Goal: Check status: Check status

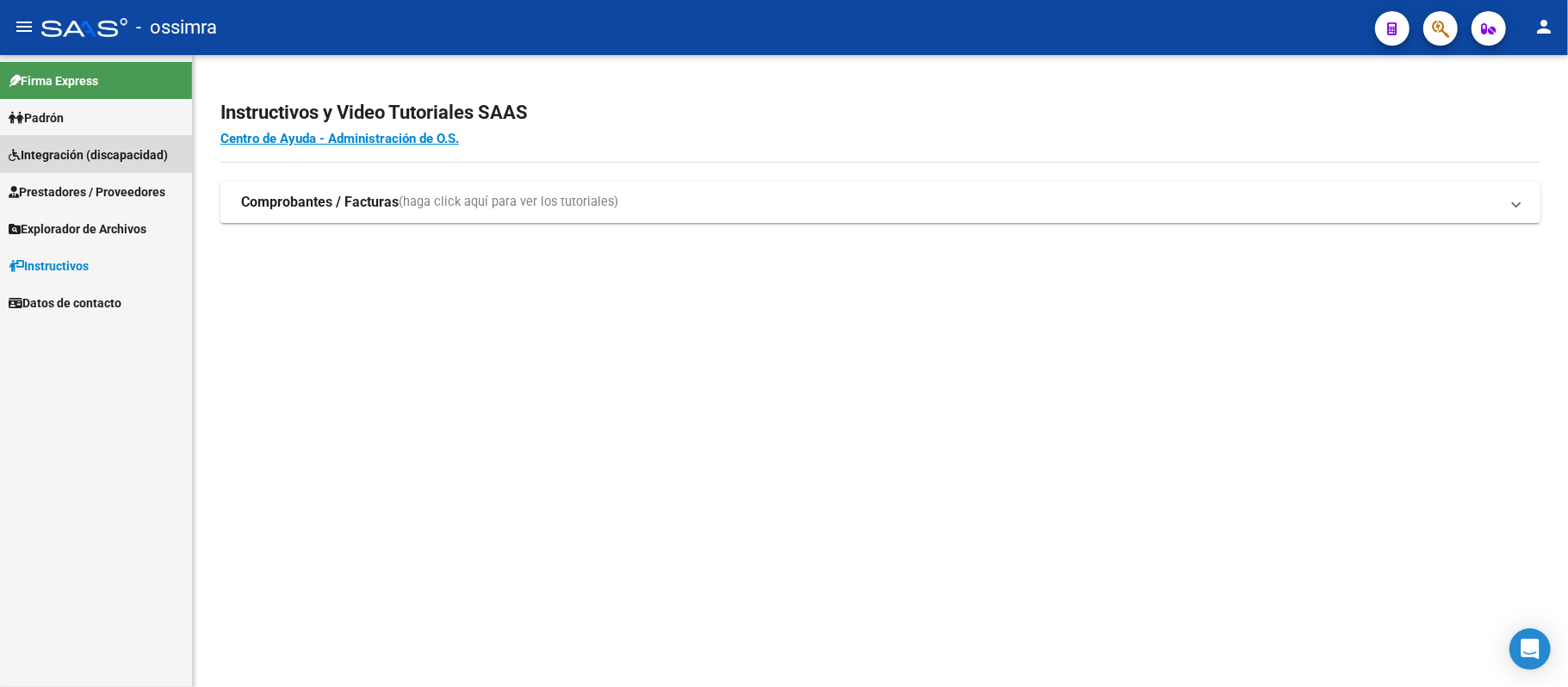
click at [86, 154] on span "Integración (discapacidad)" at bounding box center [88, 155] width 159 height 19
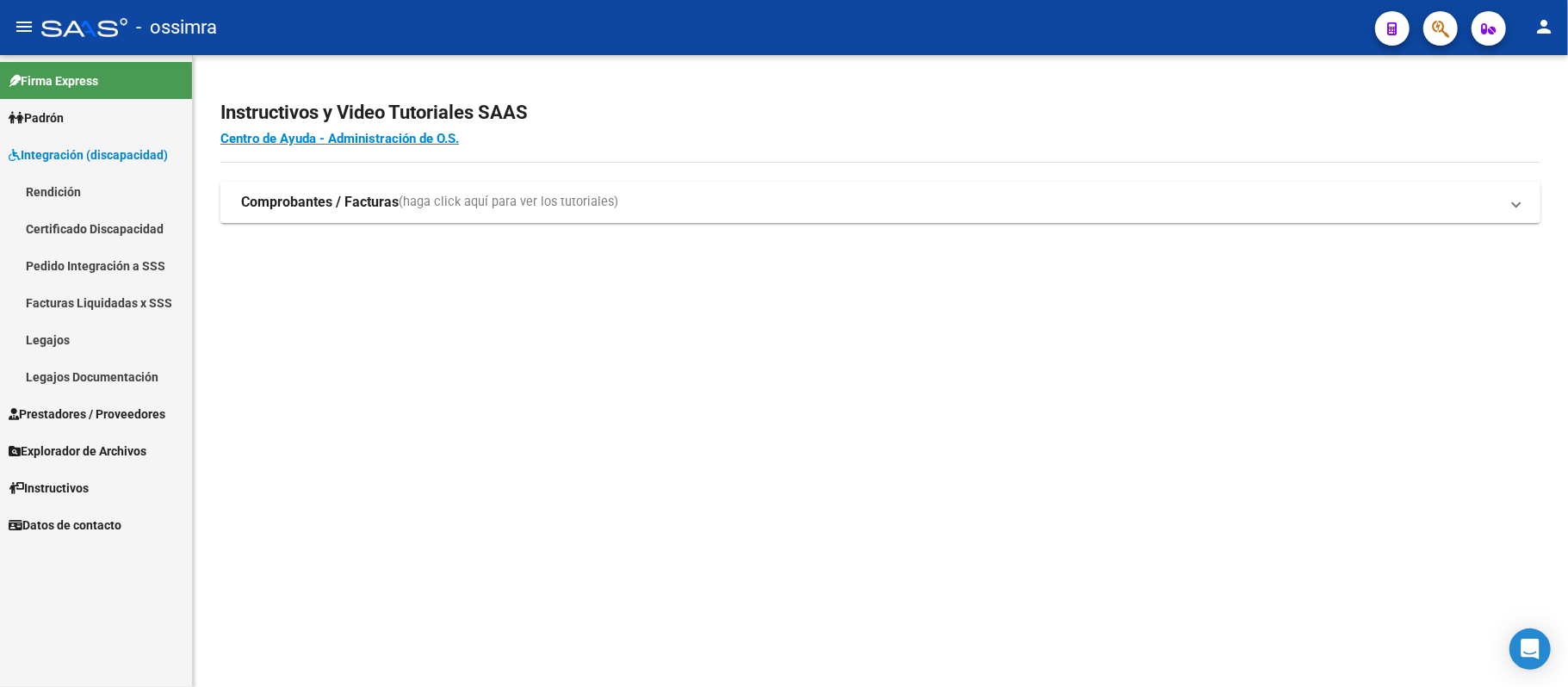
click at [60, 342] on link "Legajos" at bounding box center [96, 339] width 192 height 37
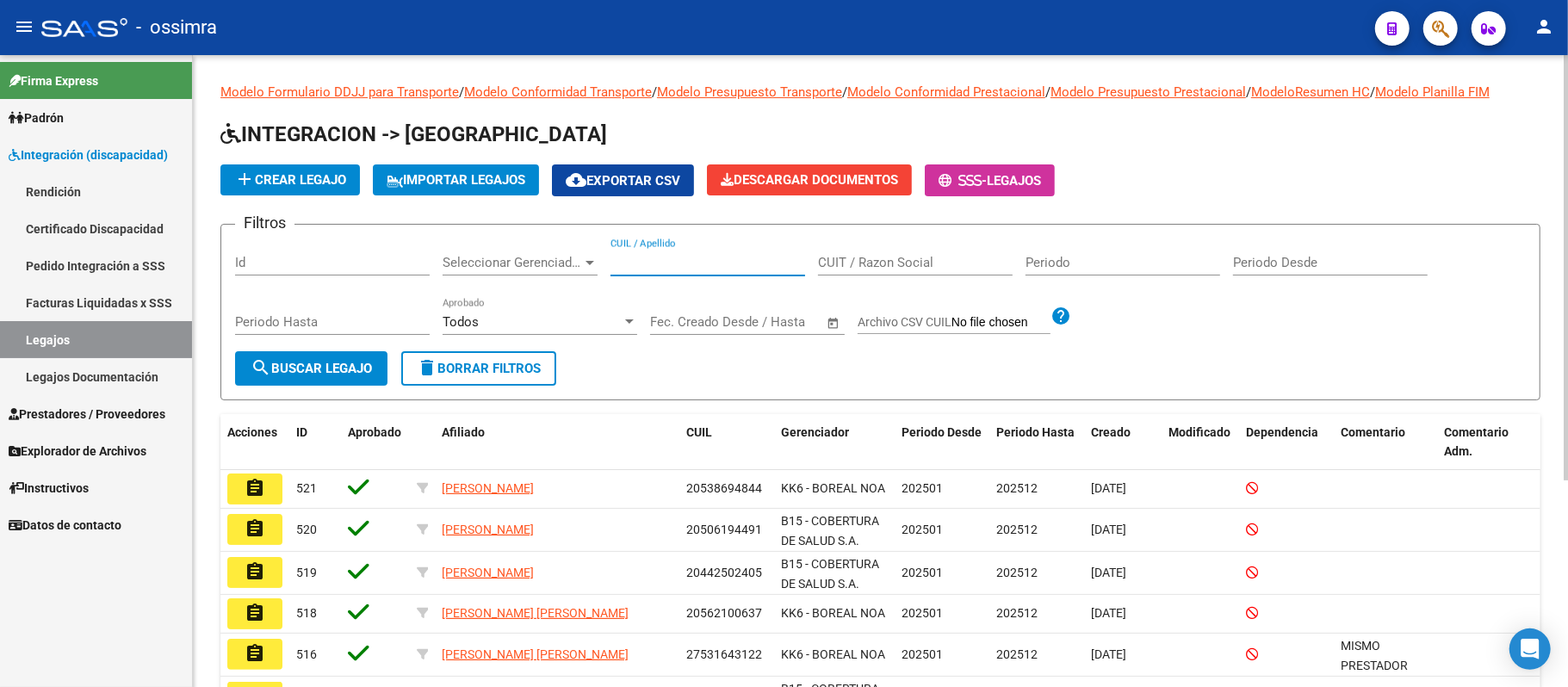
click at [694, 259] on input "CUIL / Apellido" at bounding box center [708, 262] width 194 height 15
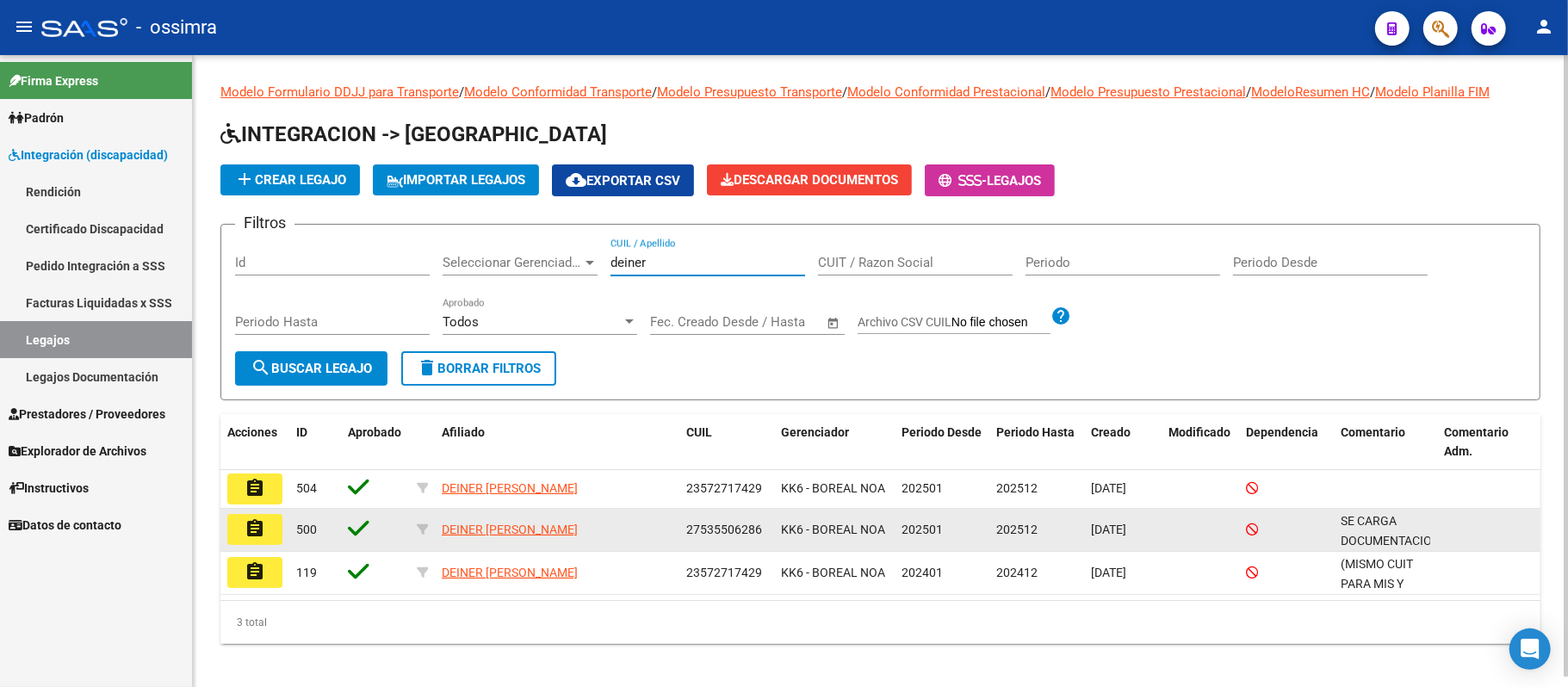
type input "deiner"
click at [259, 543] on button "assignment" at bounding box center [254, 529] width 55 height 31
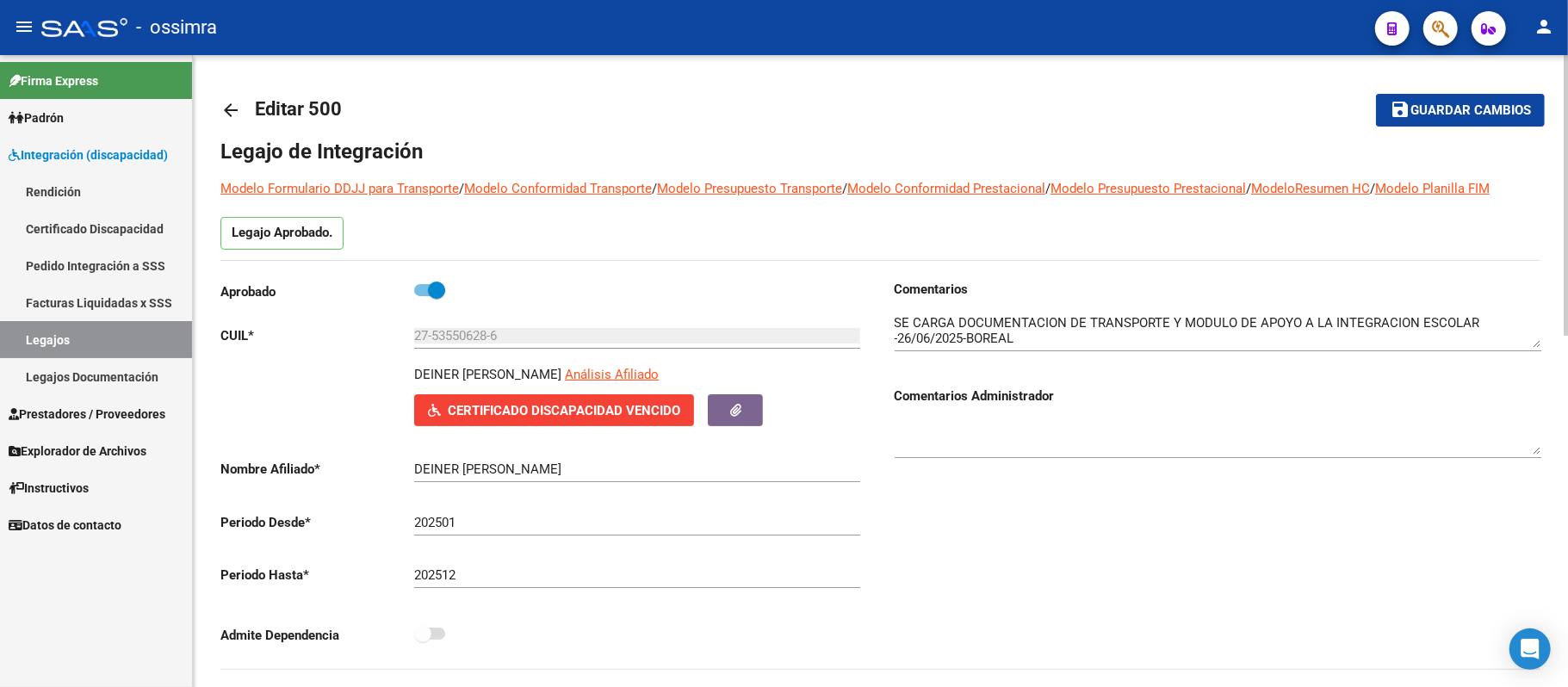
click at [232, 112] on mat-icon "arrow_back" at bounding box center [231, 110] width 21 height 21
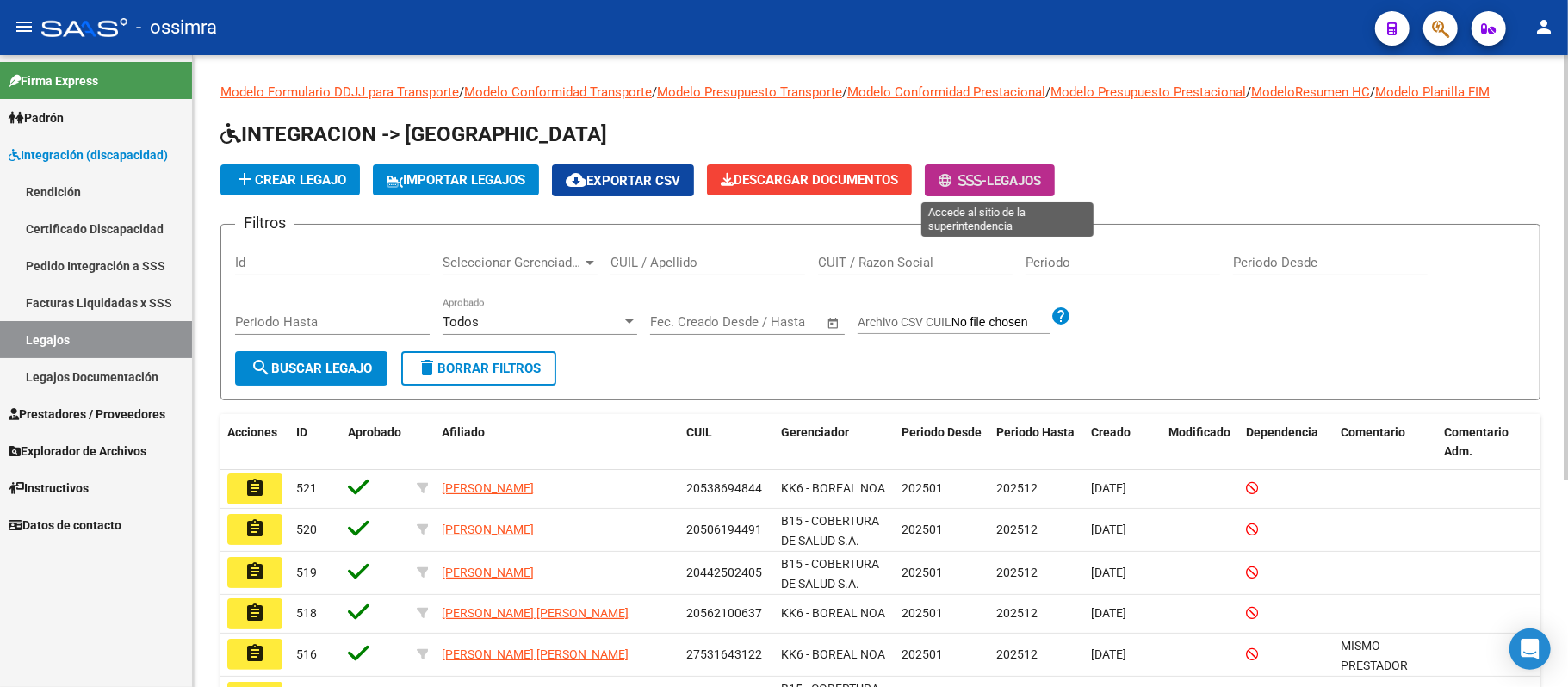
click at [987, 187] on span "-" at bounding box center [962, 181] width 48 height 15
